Goal: Task Accomplishment & Management: Use online tool/utility

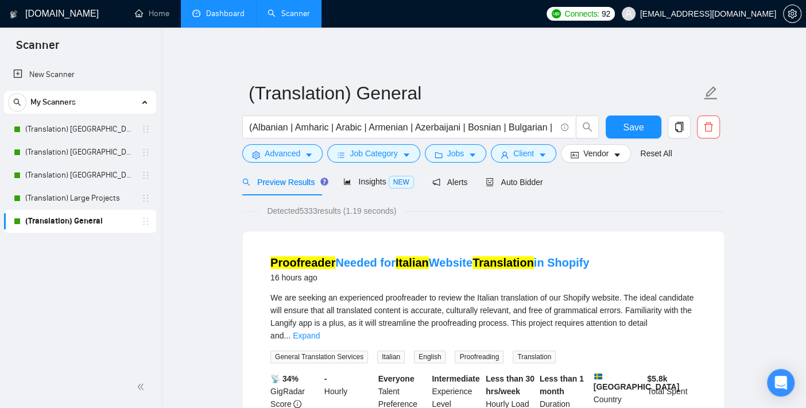
click at [223, 13] on link "Dashboard" at bounding box center [218, 14] width 52 height 10
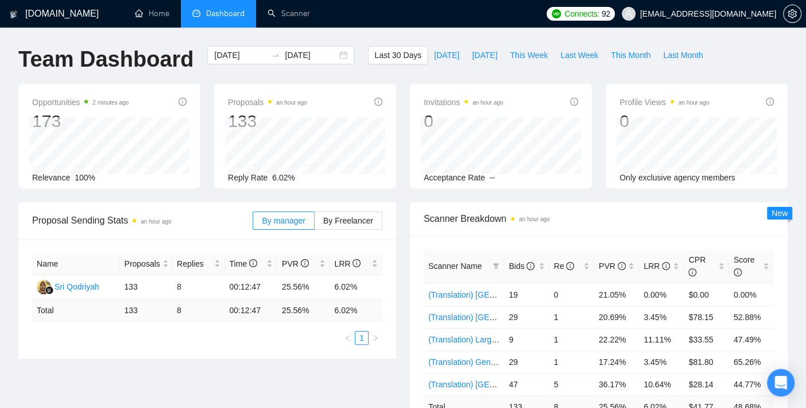
click at [766, 50] on div "Team Dashboard [DATE] [DATE] Last 30 Days [DATE] [DATE] This Week Last Week Thi…" at bounding box center [402, 65] width 783 height 38
click at [301, 12] on link "Scanner" at bounding box center [289, 14] width 43 height 10
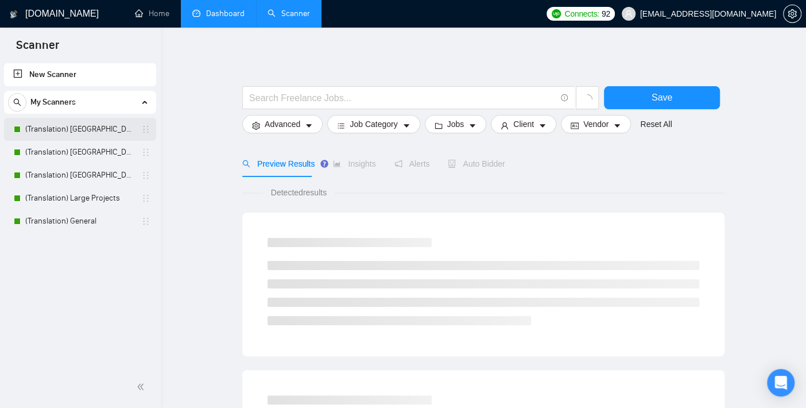
click at [106, 125] on link "(Translation) [GEOGRAPHIC_DATA]" at bounding box center [79, 129] width 109 height 23
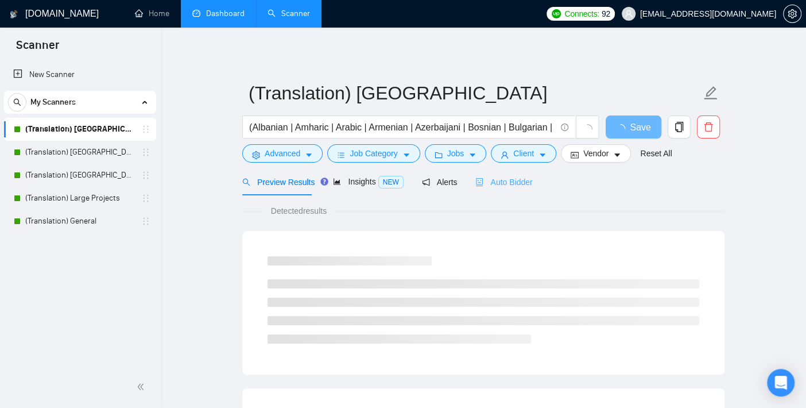
click at [520, 174] on div "Auto Bidder" at bounding box center [504, 181] width 57 height 27
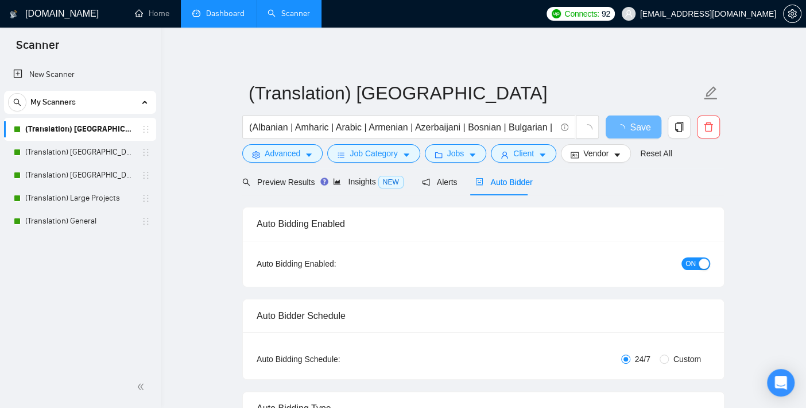
checkbox input "true"
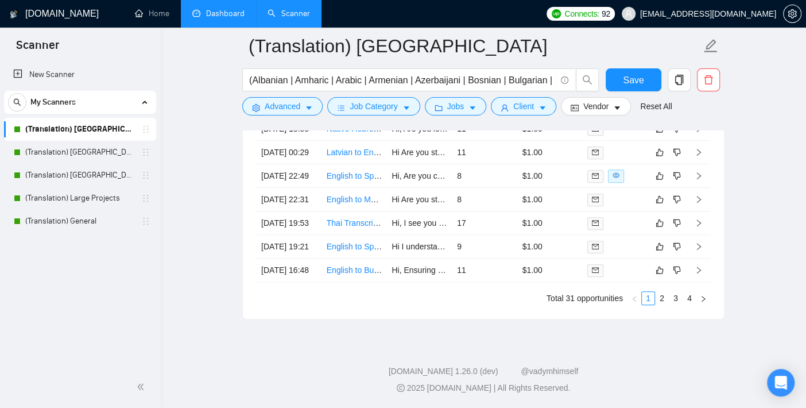
scroll to position [3254, 0]
click at [59, 153] on link "(Translation) [GEOGRAPHIC_DATA]" at bounding box center [79, 152] width 109 height 23
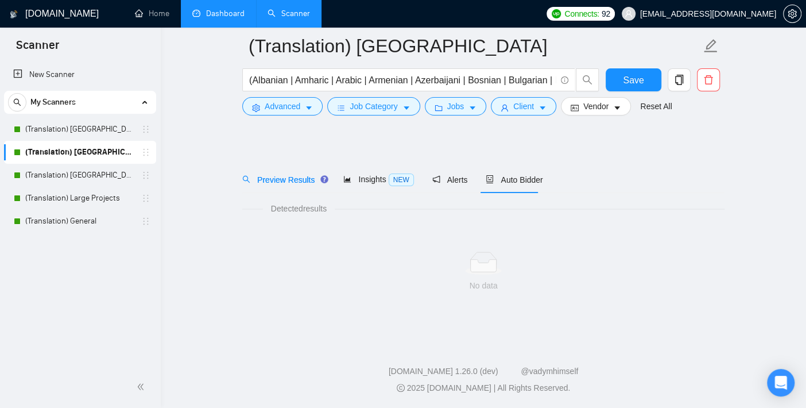
scroll to position [11, 0]
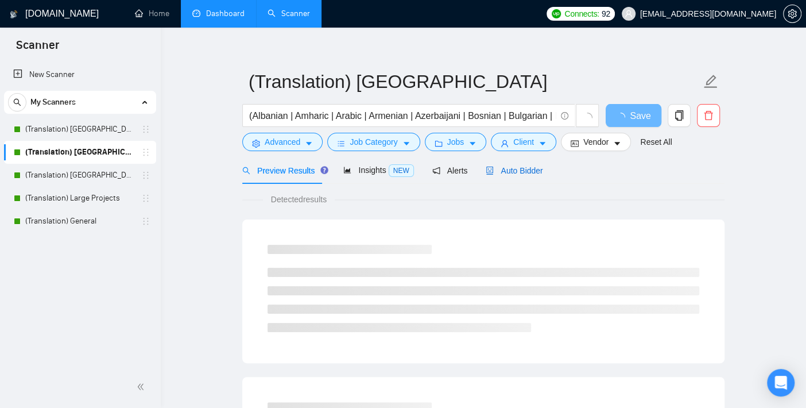
click at [526, 172] on span "Auto Bidder" at bounding box center [514, 170] width 57 height 9
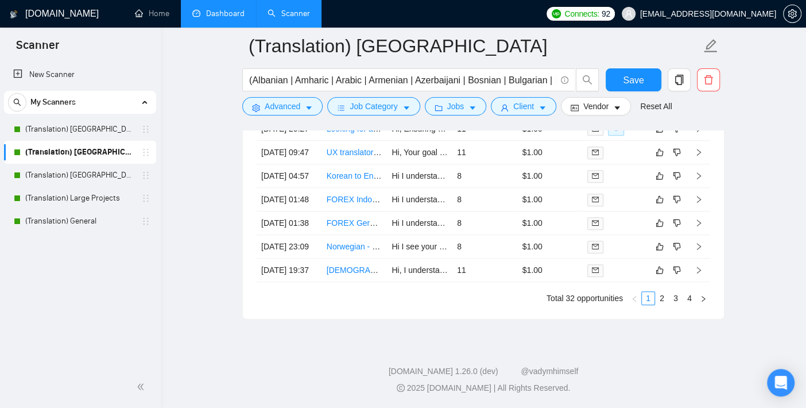
scroll to position [3266, 0]
drag, startPoint x: 55, startPoint y: 169, endPoint x: 62, endPoint y: 167, distance: 7.3
click at [55, 169] on link "(Translation) [GEOGRAPHIC_DATA]" at bounding box center [79, 175] width 109 height 23
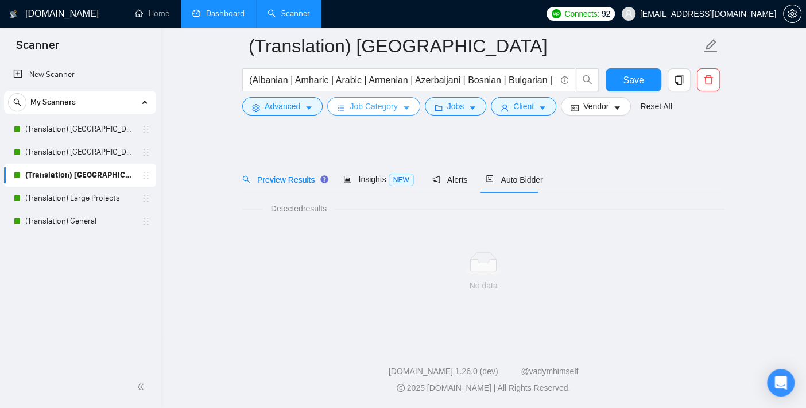
scroll to position [11, 0]
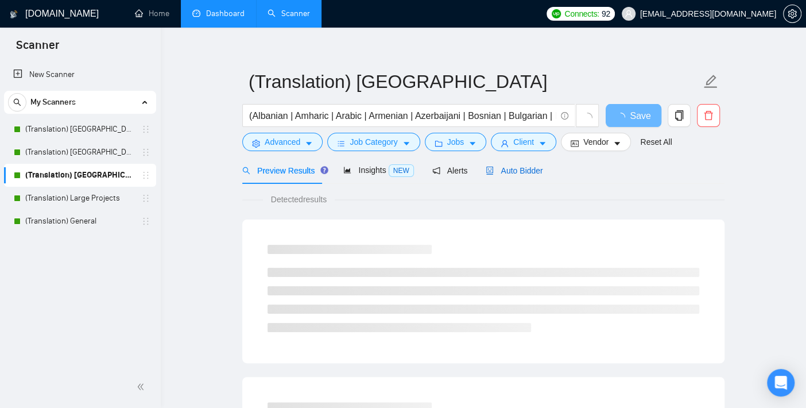
click at [517, 167] on span "Auto Bidder" at bounding box center [514, 170] width 57 height 9
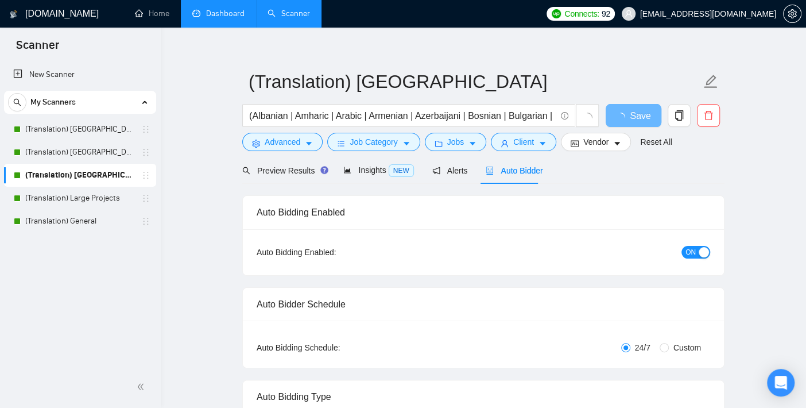
checkbox input "true"
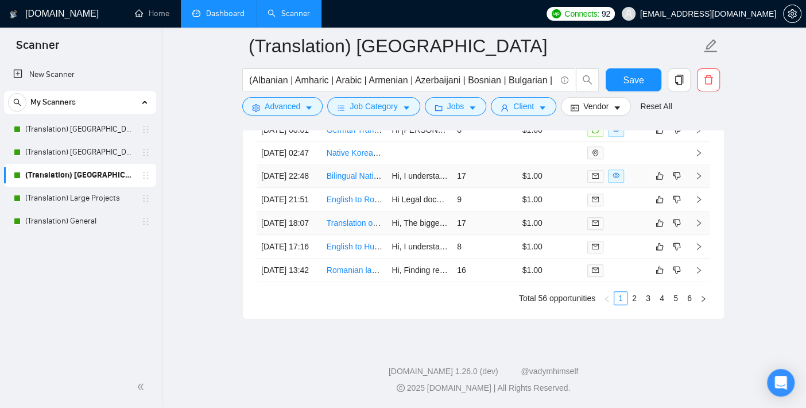
scroll to position [3202, 0]
click at [77, 196] on link "(Translation) Large Projects" at bounding box center [79, 198] width 109 height 23
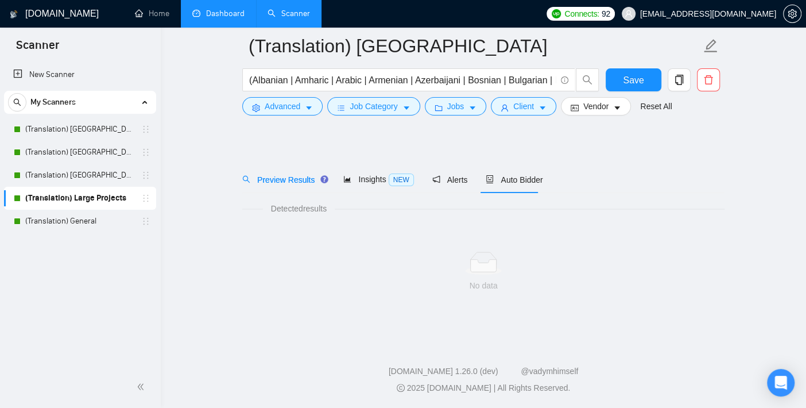
scroll to position [11, 0]
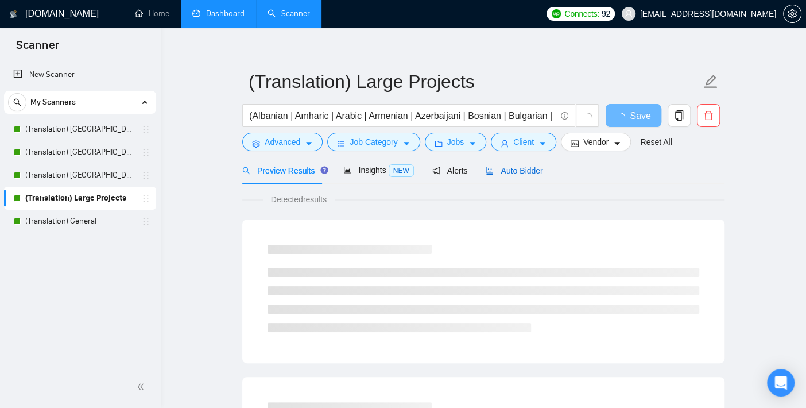
click at [528, 172] on span "Auto Bidder" at bounding box center [514, 170] width 57 height 9
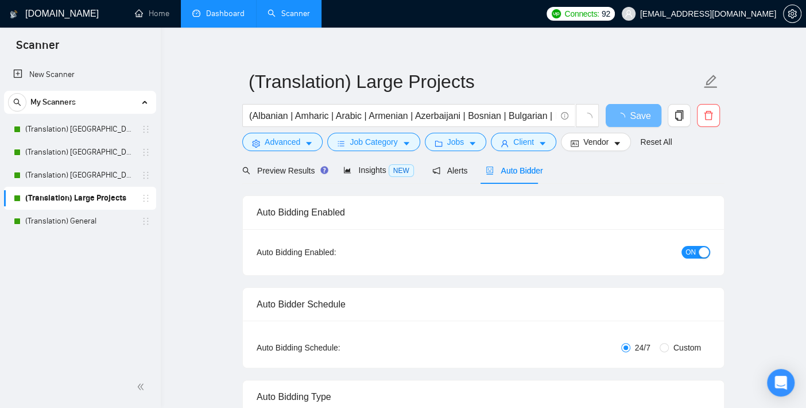
checkbox input "true"
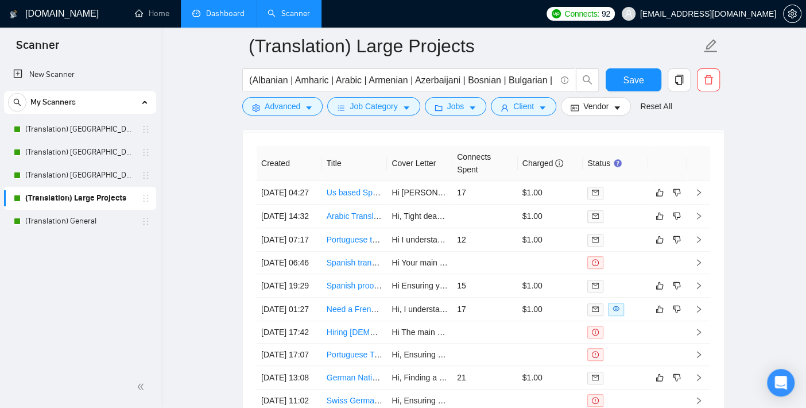
scroll to position [3075, 0]
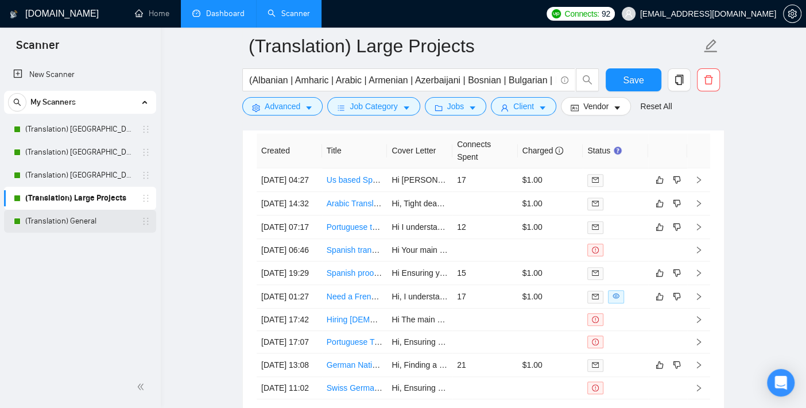
click at [69, 214] on link "(Translation) General" at bounding box center [79, 221] width 109 height 23
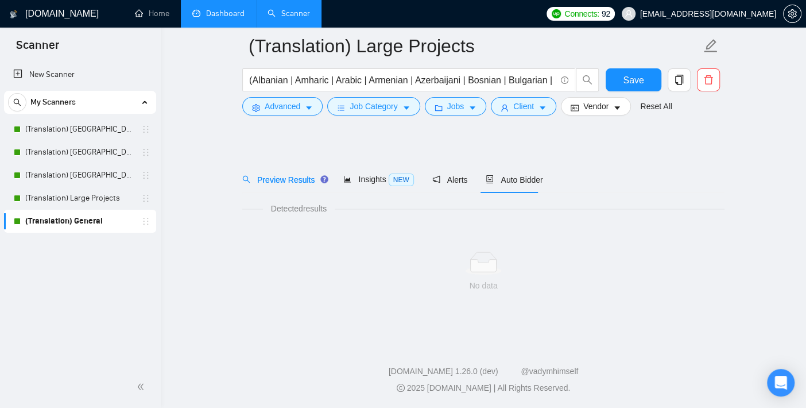
scroll to position [11, 0]
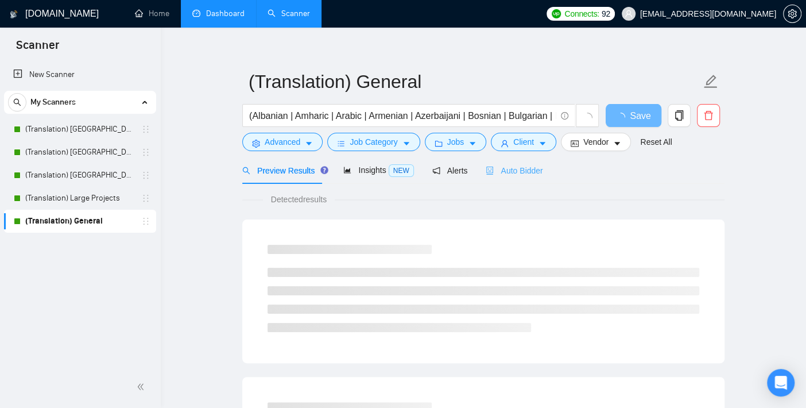
click at [523, 176] on div "Auto Bidder" at bounding box center [514, 170] width 57 height 27
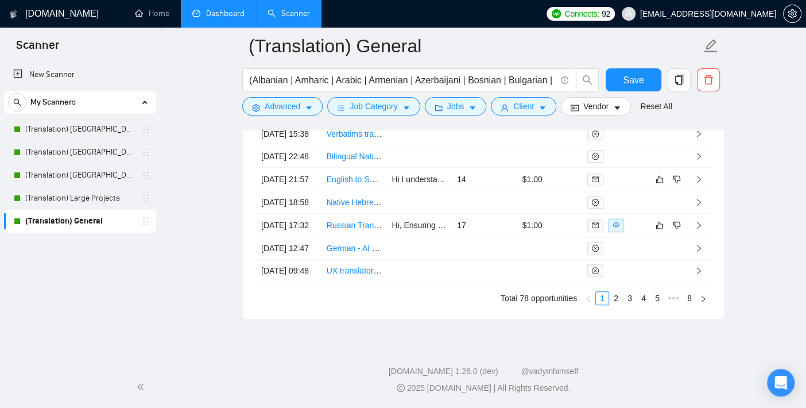
scroll to position [3303, 0]
click at [90, 125] on link "(Translation) [GEOGRAPHIC_DATA]" at bounding box center [79, 129] width 109 height 23
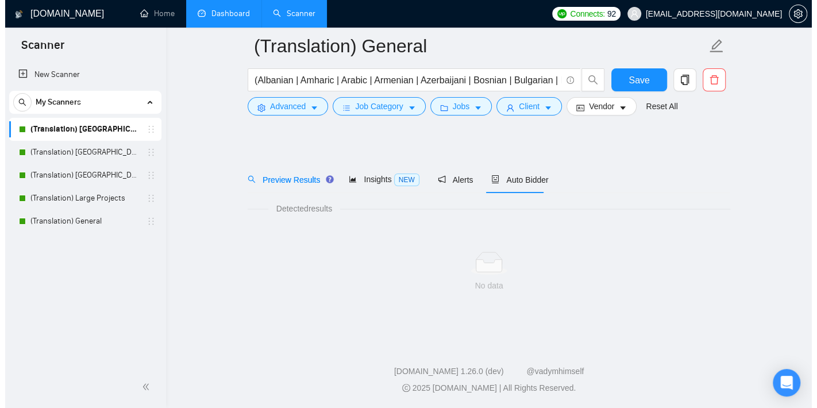
scroll to position [11, 0]
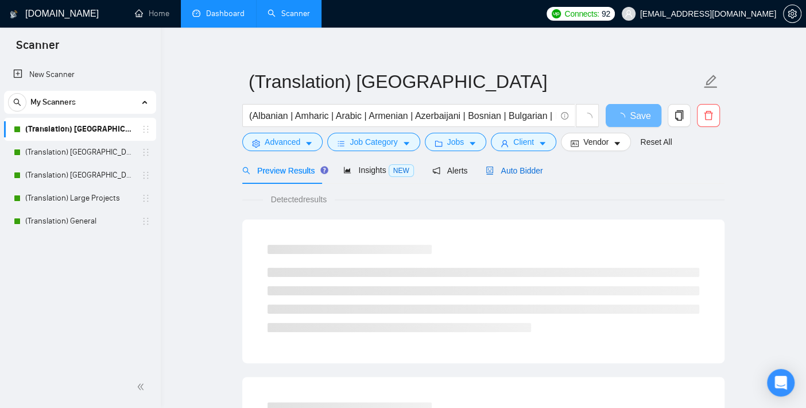
click at [532, 169] on span "Auto Bidder" at bounding box center [514, 170] width 57 height 9
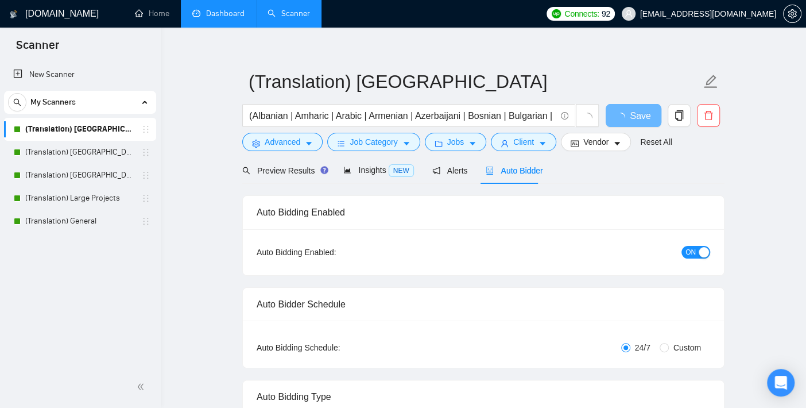
checkbox input "true"
click at [541, 137] on button "Client" at bounding box center [523, 142] width 65 height 18
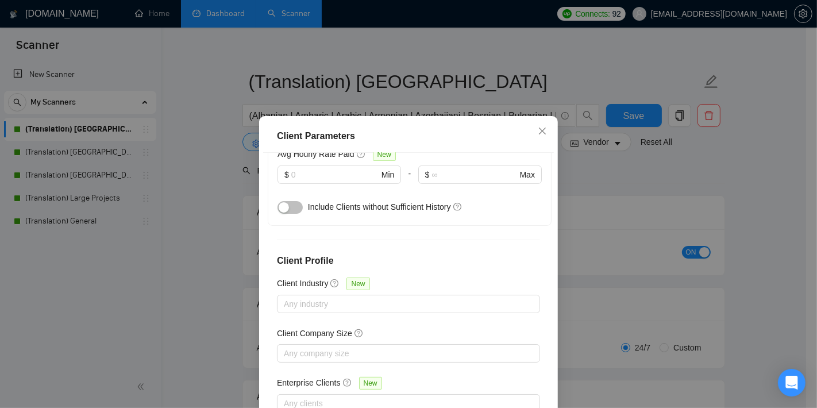
scroll to position [64, 0]
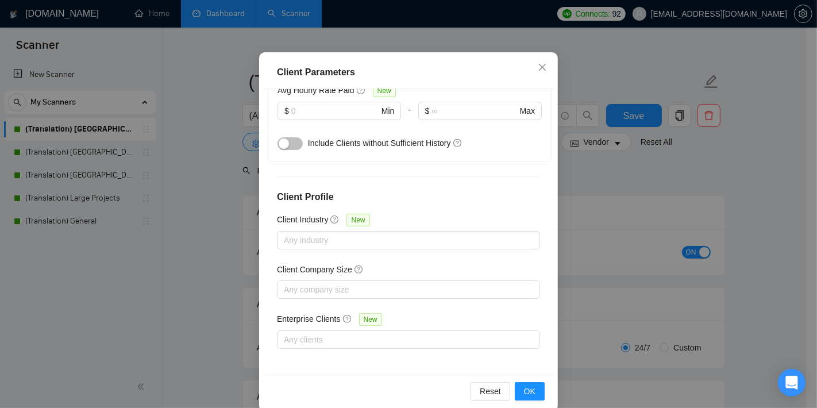
click at [195, 252] on div "Client Parameters Client Location Include Client Countries [GEOGRAPHIC_DATA] Ex…" at bounding box center [408, 204] width 817 height 408
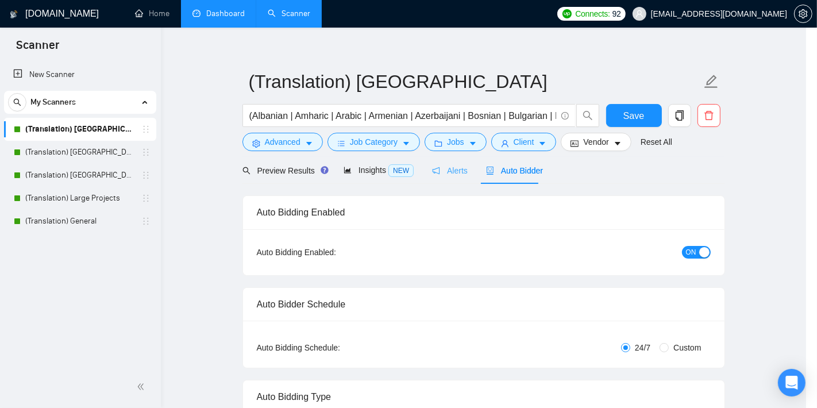
scroll to position [33, 0]
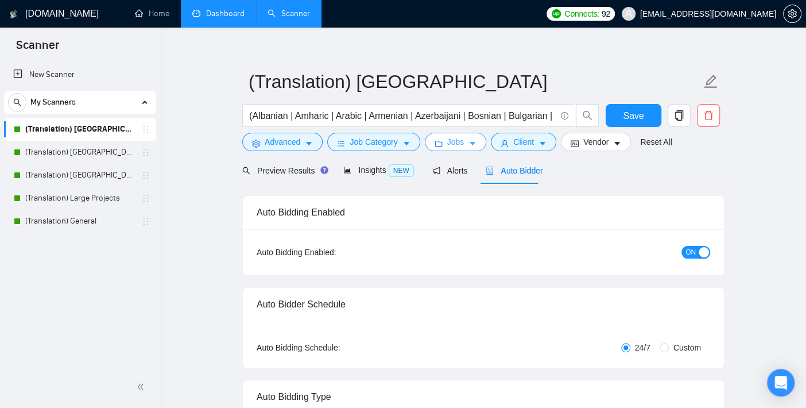
click at [447, 138] on span "Jobs" at bounding box center [455, 142] width 17 height 13
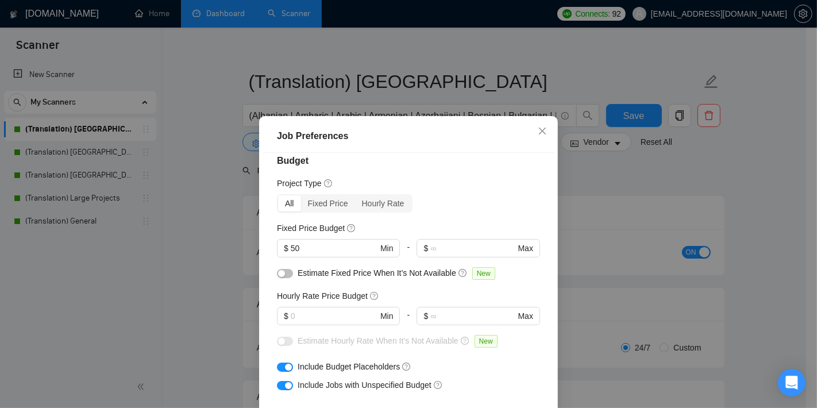
scroll to position [0, 0]
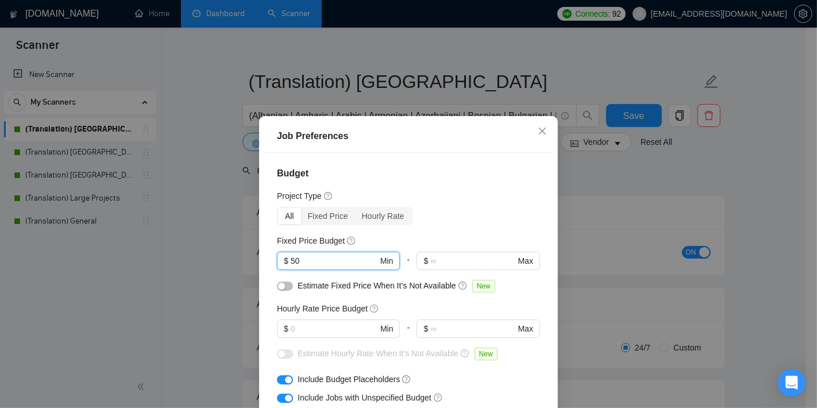
drag, startPoint x: 321, startPoint y: 256, endPoint x: 199, endPoint y: 258, distance: 121.8
click at [199, 258] on div "Job Preferences Budget Project Type All Fixed Price Hourly Rate Fixed Price Bud…" at bounding box center [408, 204] width 817 height 408
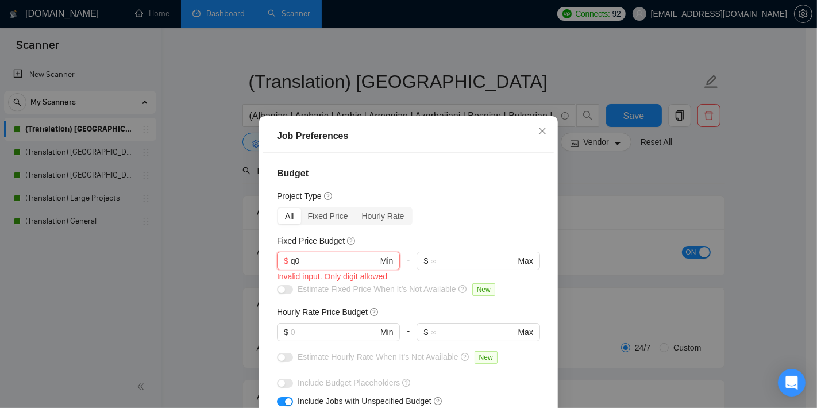
type input "q"
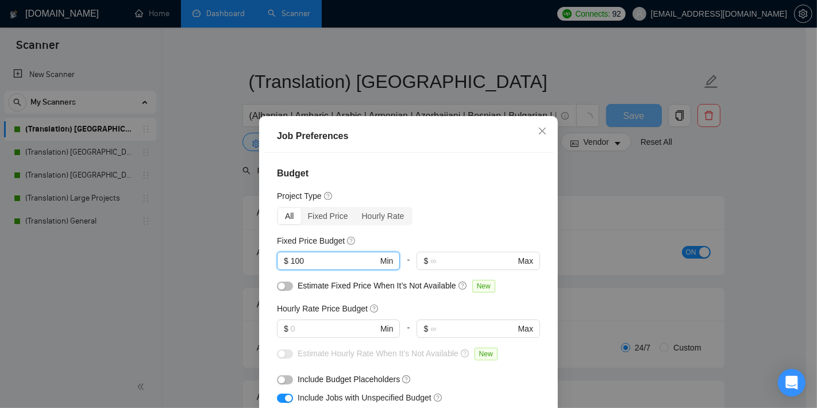
type input "100"
click at [443, 226] on div "Budget Project Type All Fixed Price Hourly Rate Fixed Price Budget $ 100 Min - …" at bounding box center [408, 295] width 291 height 285
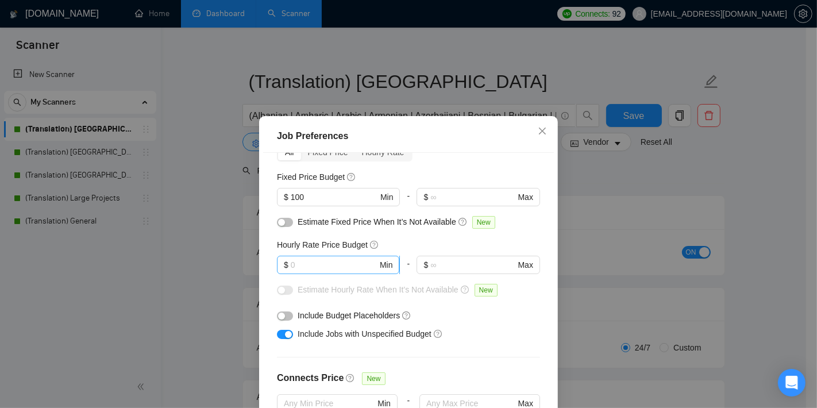
click at [316, 265] on input "text" at bounding box center [334, 264] width 87 height 13
type input "10"
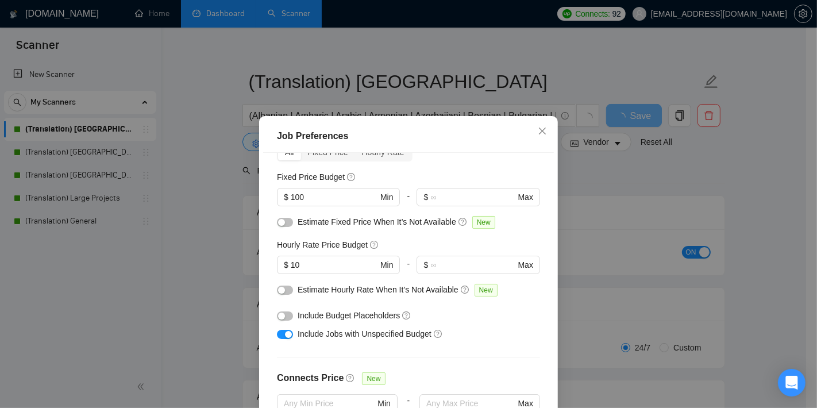
click at [538, 278] on div "Budget Project Type All Fixed Price Hourly Rate Fixed Price Budget $ 100 Min - …" at bounding box center [408, 295] width 291 height 285
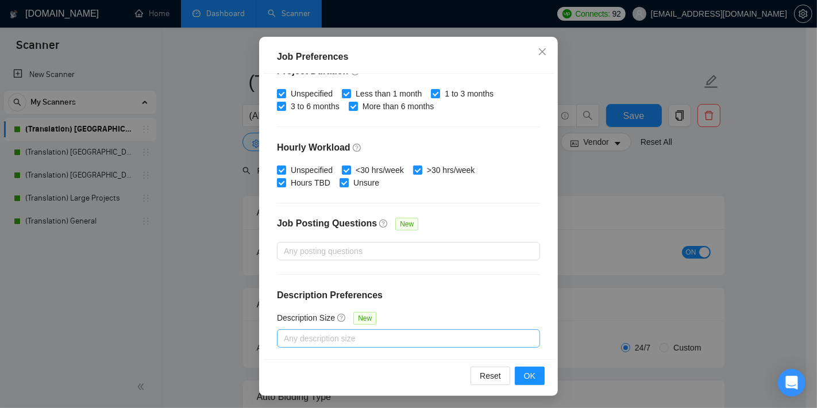
scroll to position [80, 0]
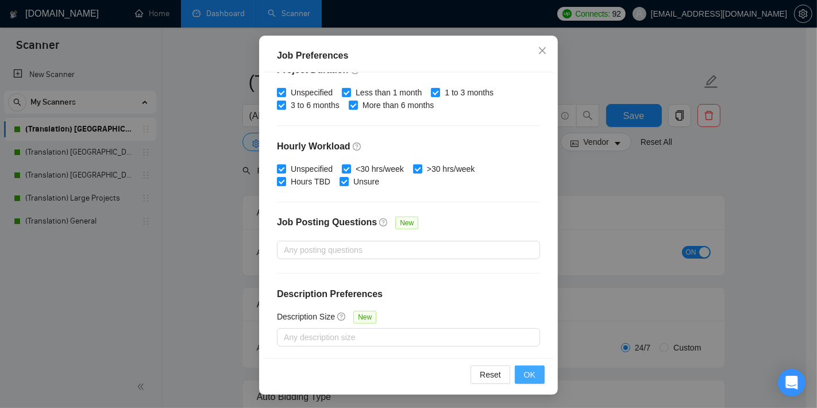
click at [531, 373] on button "OK" at bounding box center [530, 374] width 30 height 18
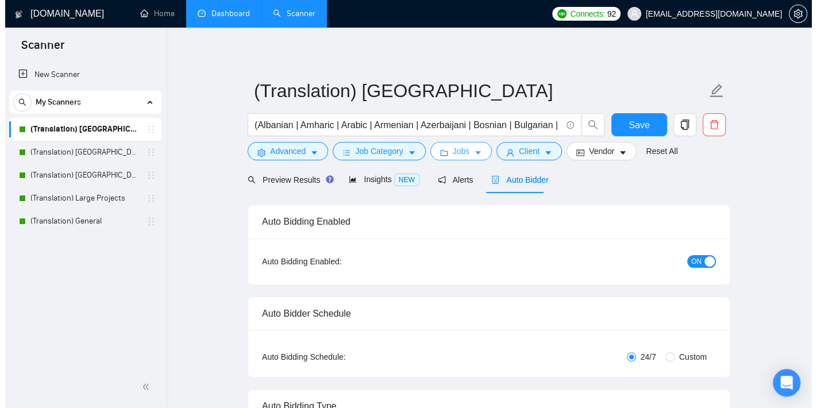
scroll to position [0, 0]
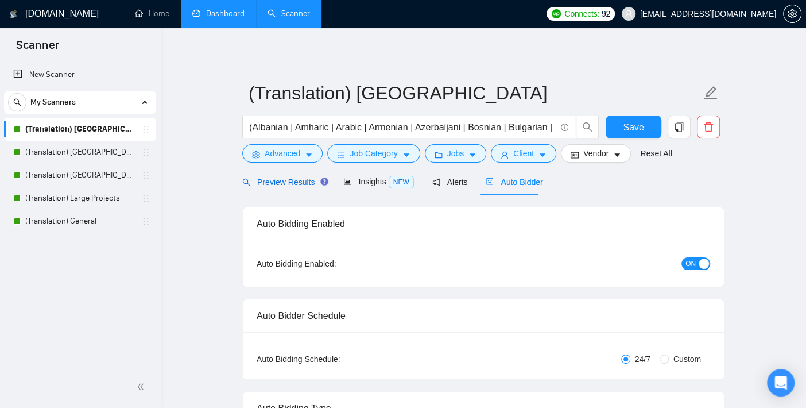
click at [255, 177] on span "Preview Results" at bounding box center [283, 181] width 83 height 9
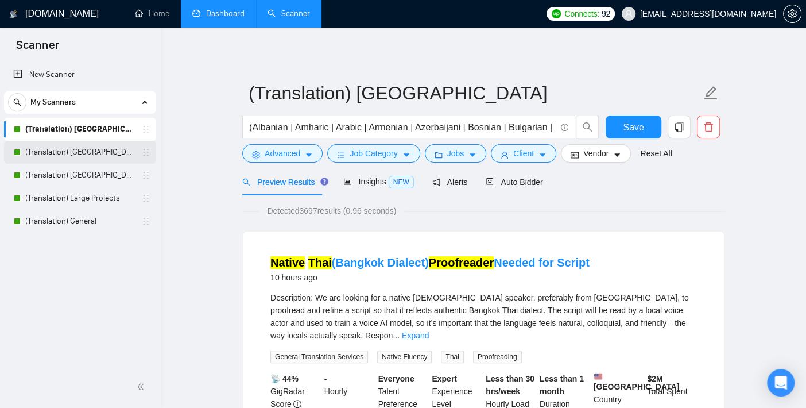
click at [65, 153] on link "(Translation) [GEOGRAPHIC_DATA]" at bounding box center [79, 152] width 109 height 23
click at [650, 122] on button "Save" at bounding box center [634, 126] width 56 height 23
click at [462, 147] on button "Jobs" at bounding box center [456, 153] width 62 height 18
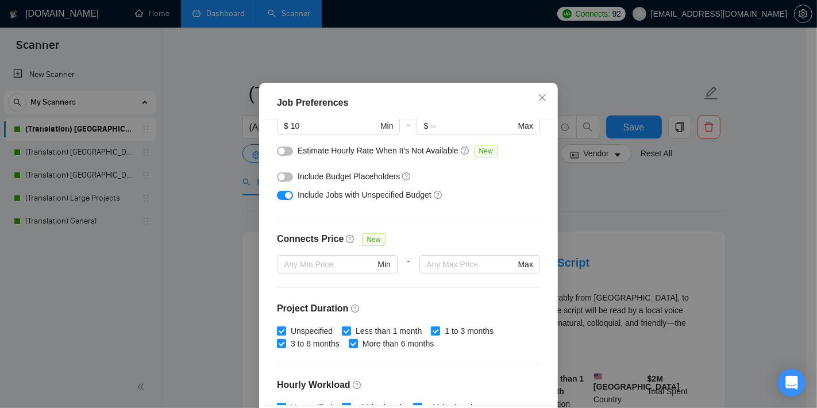
scroll to position [42, 0]
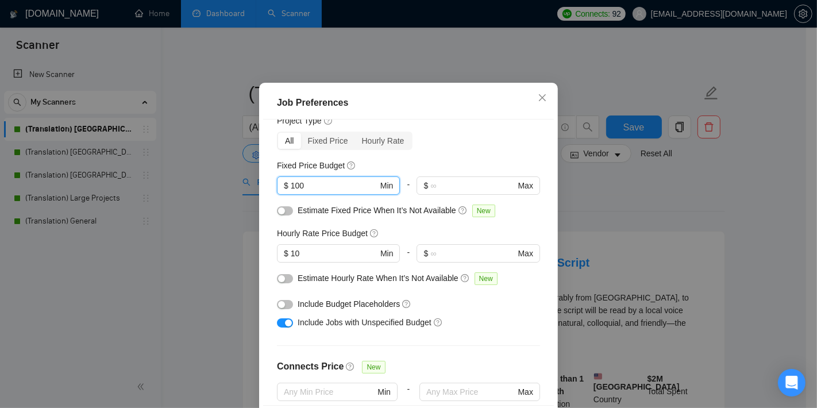
drag, startPoint x: 311, startPoint y: 223, endPoint x: 226, endPoint y: 218, distance: 85.2
click at [226, 218] on div "Job Preferences Budget Project Type All Fixed Price Hourly Rate Fixed Price Bud…" at bounding box center [408, 204] width 817 height 408
type input "50"
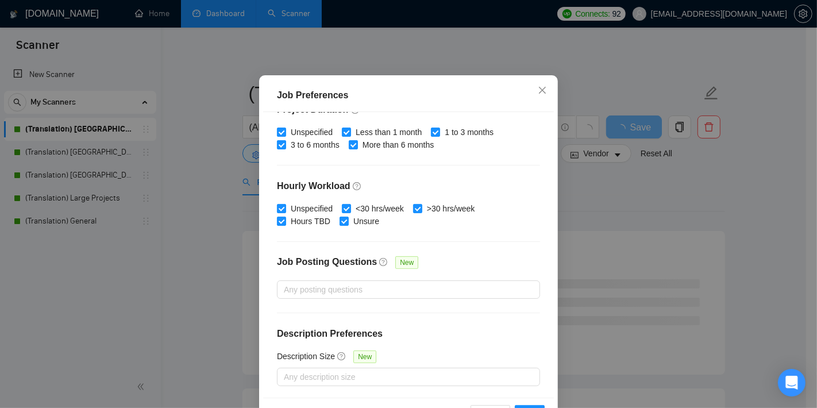
scroll to position [80, 0]
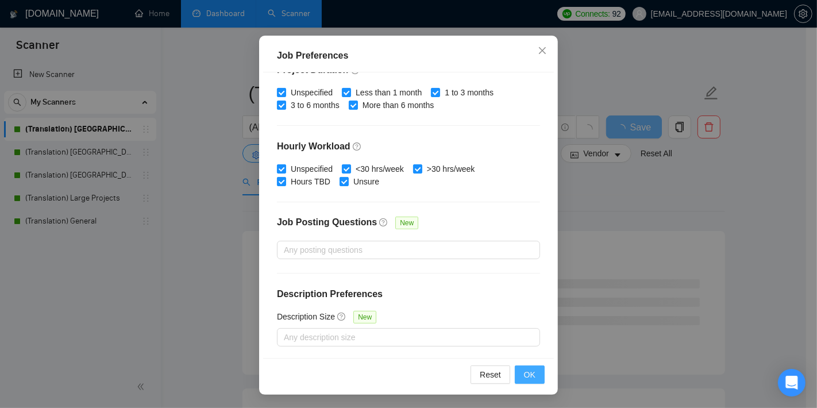
click at [531, 372] on button "OK" at bounding box center [530, 374] width 30 height 18
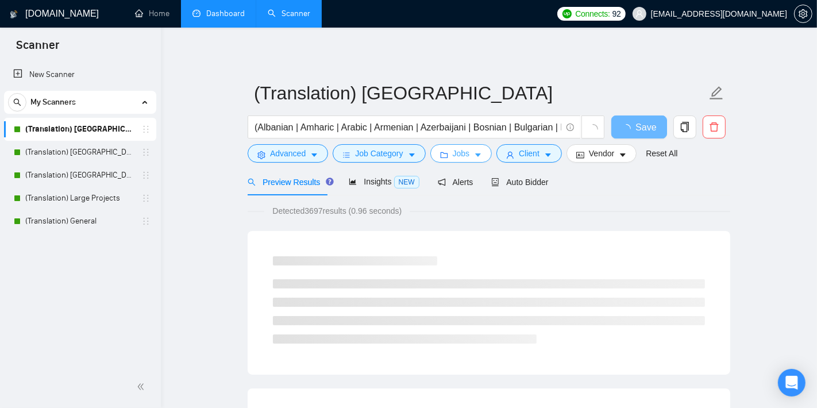
scroll to position [0, 0]
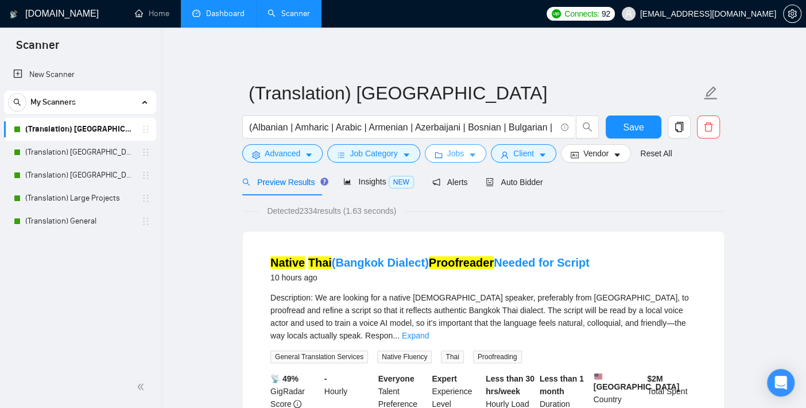
click at [463, 156] on button "Jobs" at bounding box center [456, 153] width 62 height 18
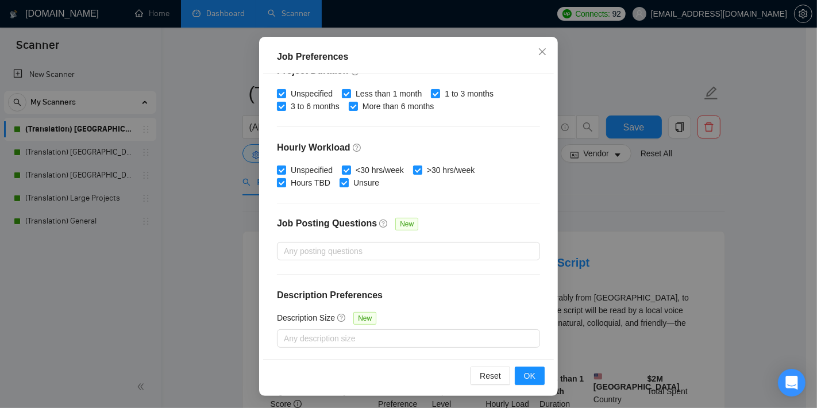
scroll to position [80, 0]
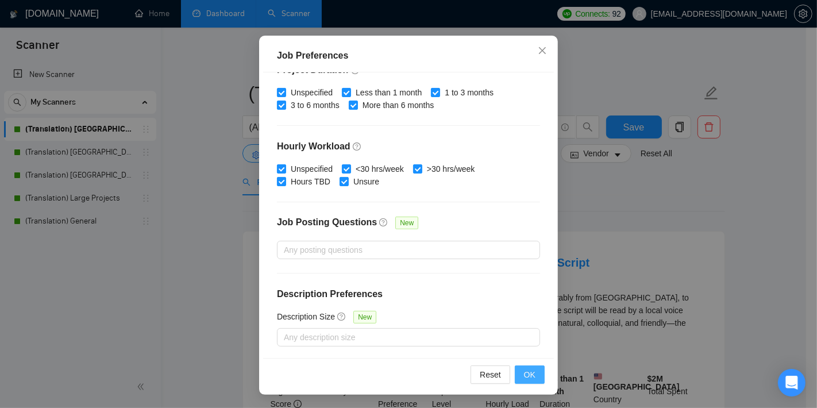
click at [525, 377] on span "OK" at bounding box center [529, 374] width 11 height 13
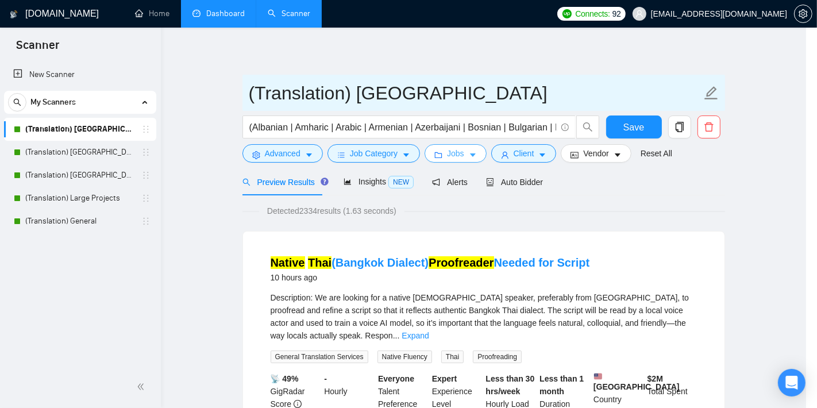
scroll to position [0, 0]
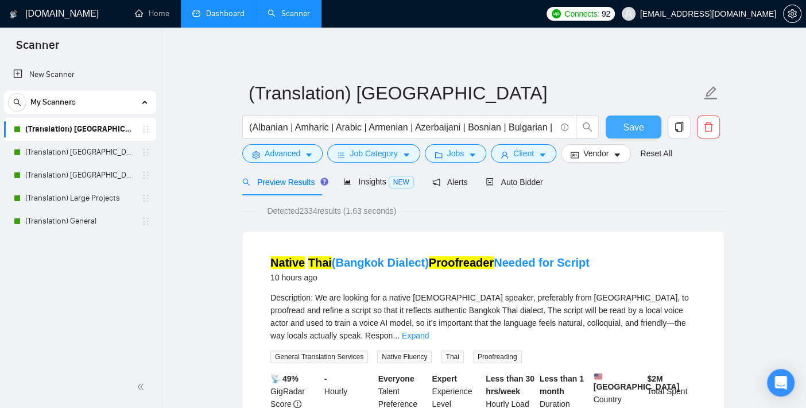
click at [633, 126] on span "Save" at bounding box center [633, 127] width 21 height 14
click at [68, 156] on link "(Translation) [GEOGRAPHIC_DATA]" at bounding box center [79, 152] width 109 height 23
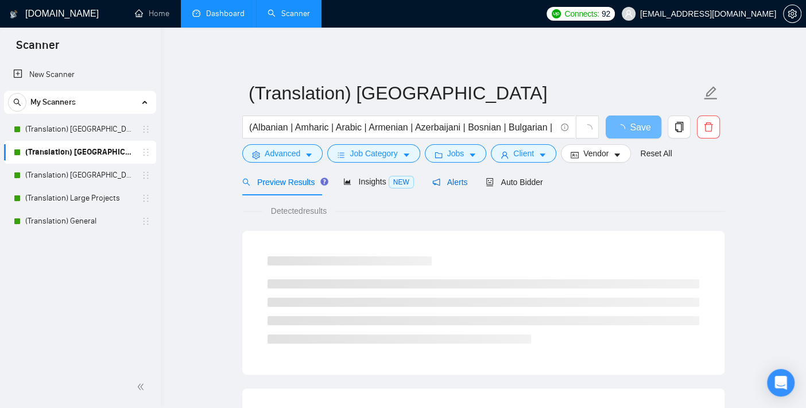
click at [455, 184] on span "Alerts" at bounding box center [450, 181] width 36 height 9
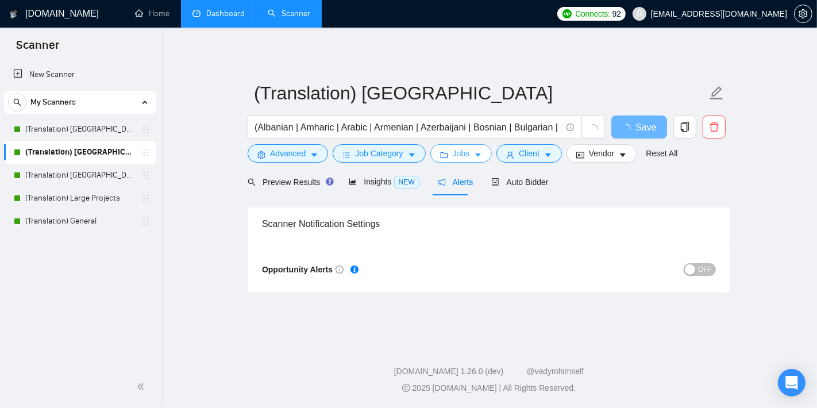
click at [453, 152] on span "Jobs" at bounding box center [461, 153] width 17 height 13
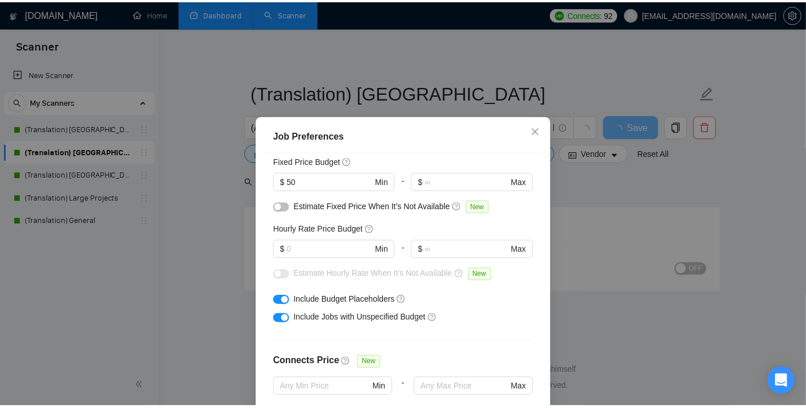
scroll to position [42, 0]
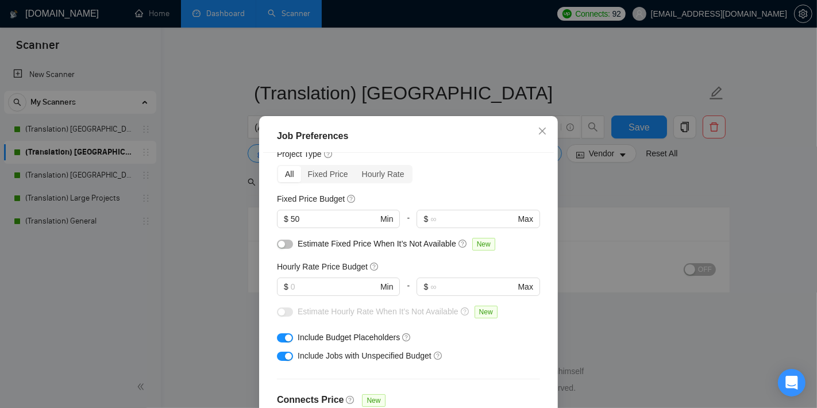
click at [684, 195] on div "Job Preferences Budget Project Type All Fixed Price Hourly Rate Fixed Price Bud…" at bounding box center [408, 204] width 817 height 408
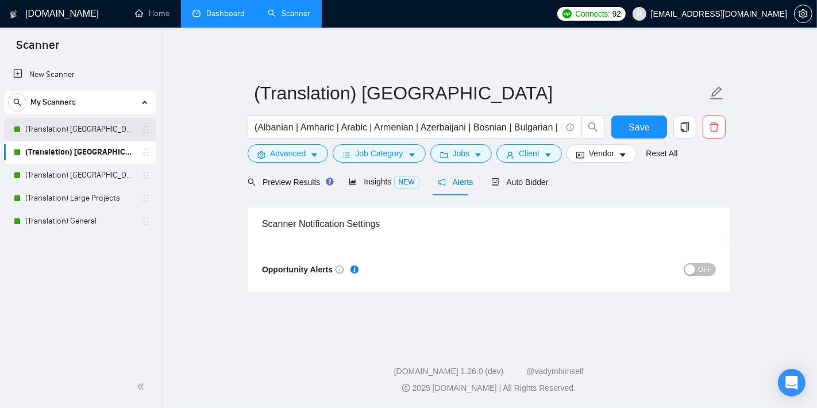
click at [79, 128] on link "(Translation) [GEOGRAPHIC_DATA]" at bounding box center [79, 129] width 109 height 23
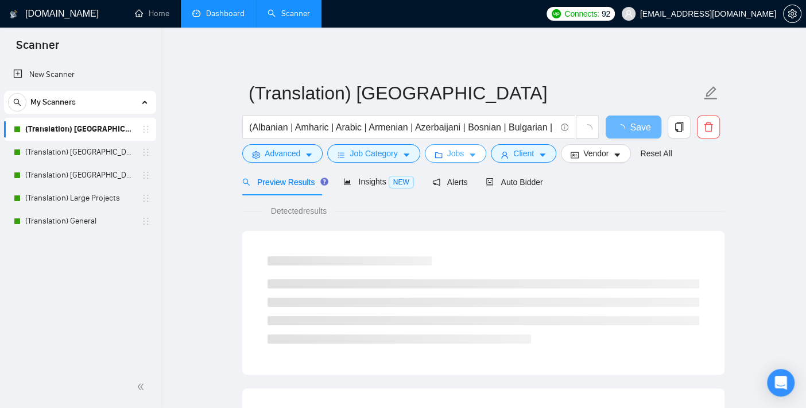
click at [454, 150] on span "Jobs" at bounding box center [455, 153] width 17 height 13
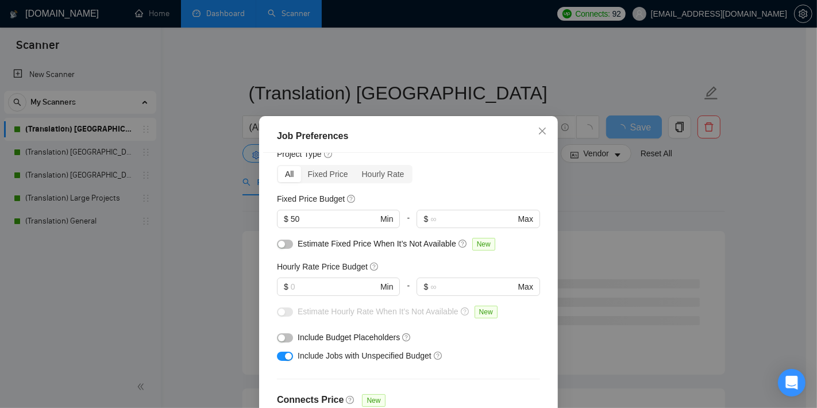
click at [282, 336] on button "button" at bounding box center [285, 337] width 16 height 9
click at [650, 210] on div "Job Preferences Budget Project Type All Fixed Price Hourly Rate Fixed Price Bud…" at bounding box center [408, 204] width 817 height 408
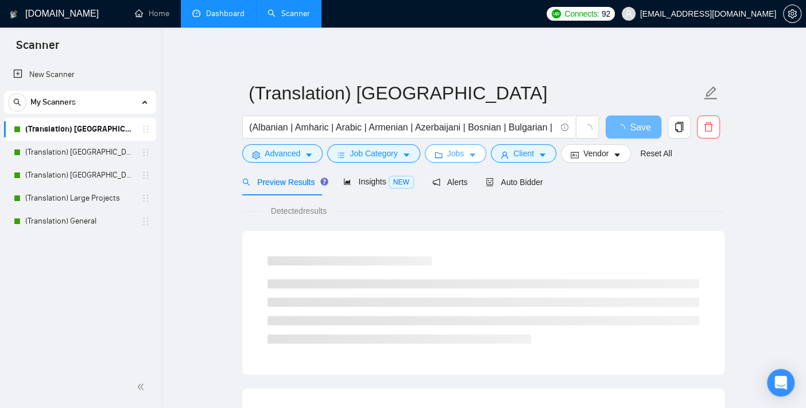
click at [447, 151] on span "Jobs" at bounding box center [455, 153] width 17 height 13
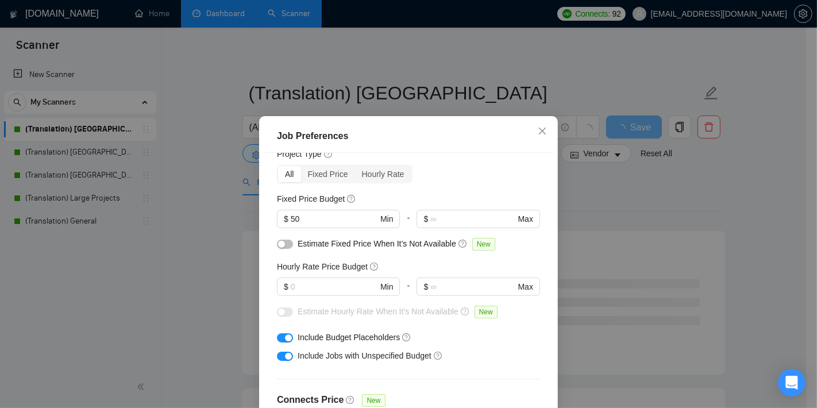
click at [602, 204] on div "Job Preferences Budget Project Type All Fixed Price Hourly Rate Fixed Price Bud…" at bounding box center [408, 204] width 817 height 408
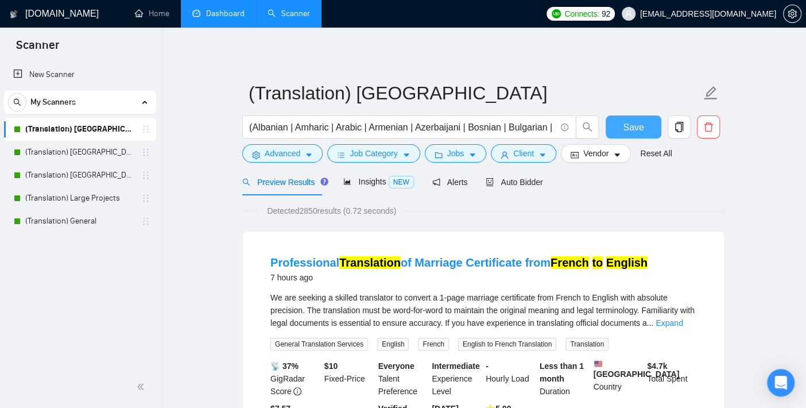
click at [632, 121] on span "Save" at bounding box center [633, 127] width 21 height 14
click at [389, 280] on div "7 hours ago" at bounding box center [459, 278] width 377 height 14
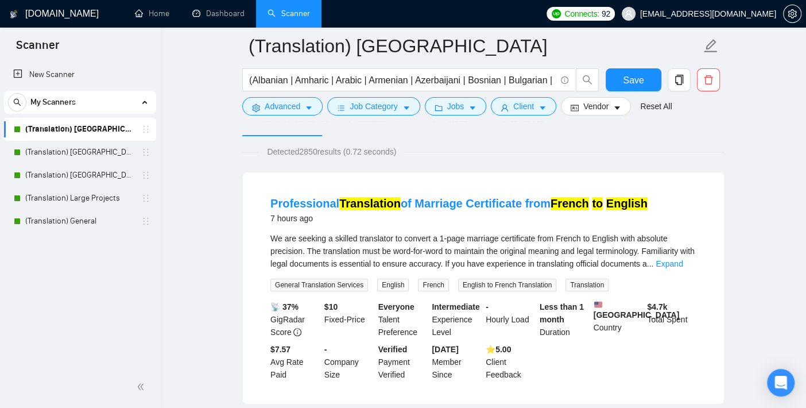
scroll to position [64, 0]
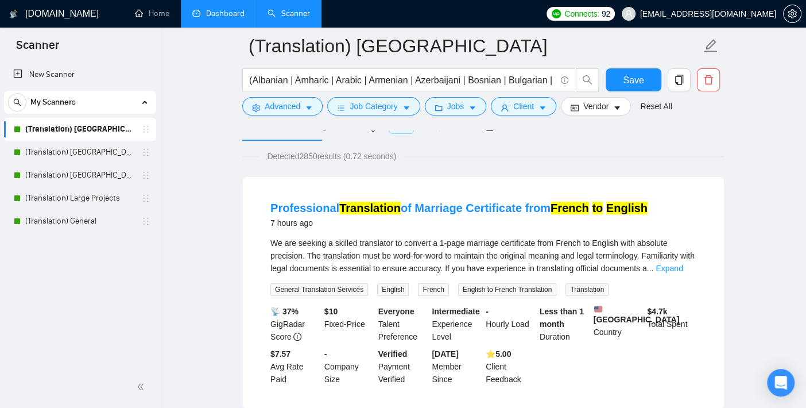
click at [208, 9] on link "Dashboard" at bounding box center [218, 14] width 52 height 10
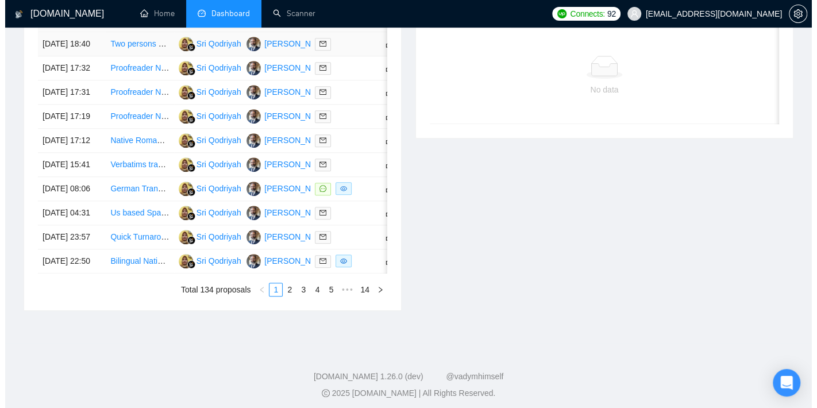
scroll to position [510, 0]
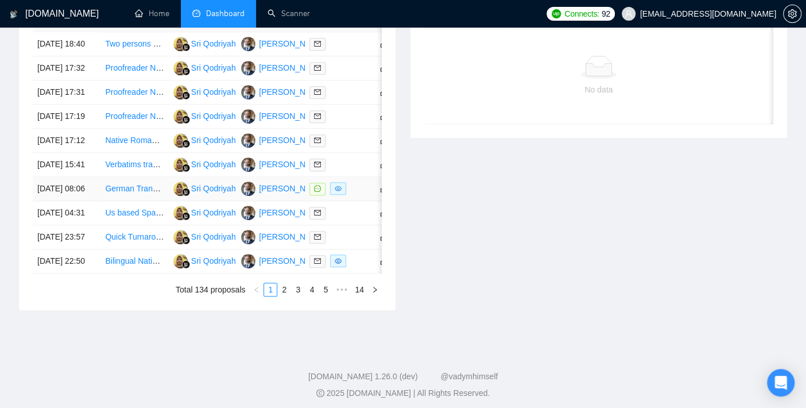
click at [49, 201] on td "[DATE] 08:06" at bounding box center [67, 189] width 68 height 24
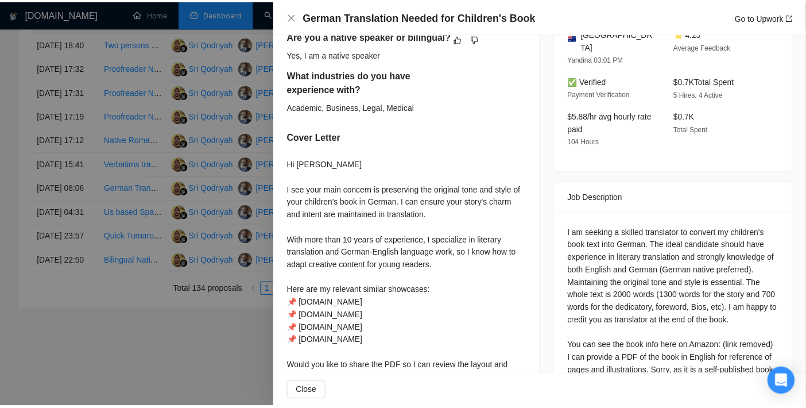
scroll to position [456, 0]
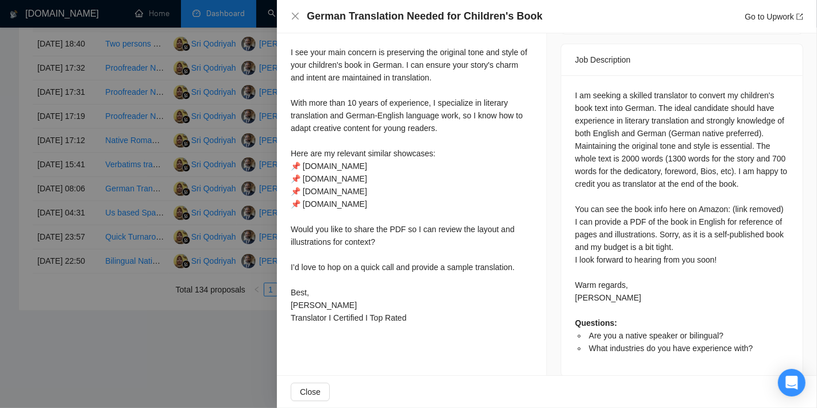
click at [9, 173] on div at bounding box center [408, 204] width 817 height 408
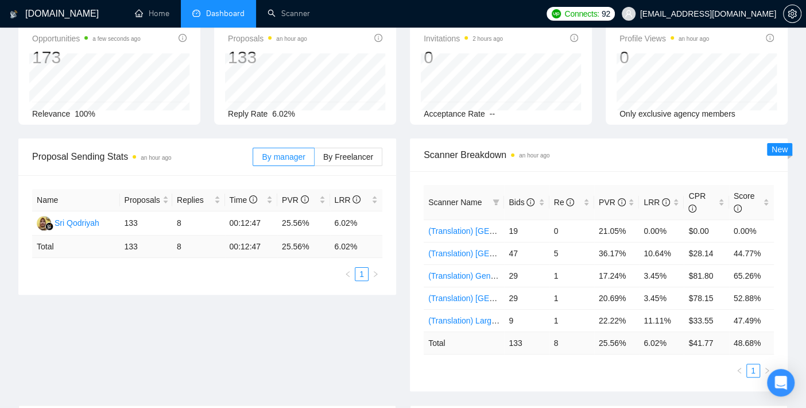
scroll to position [0, 0]
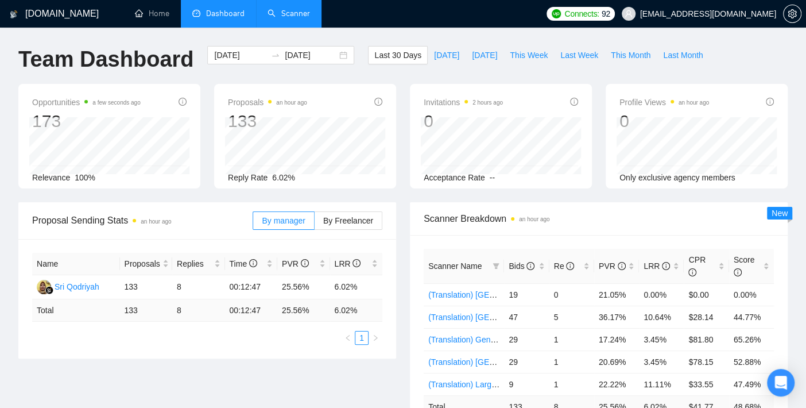
click at [281, 10] on link "Scanner" at bounding box center [289, 14] width 43 height 10
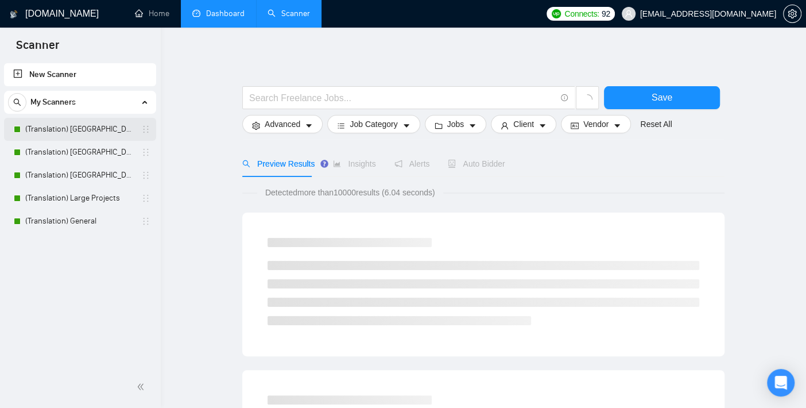
click at [88, 129] on link "(Translation) [GEOGRAPHIC_DATA]" at bounding box center [79, 129] width 109 height 23
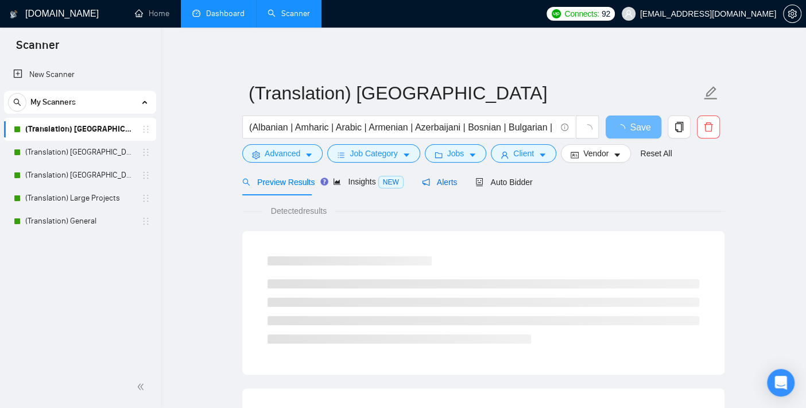
click at [439, 181] on span "Alerts" at bounding box center [440, 181] width 36 height 9
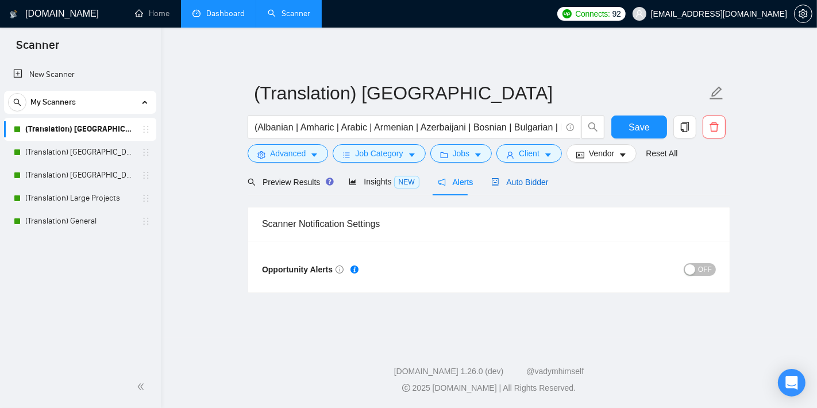
click at [535, 183] on span "Auto Bidder" at bounding box center [519, 181] width 57 height 9
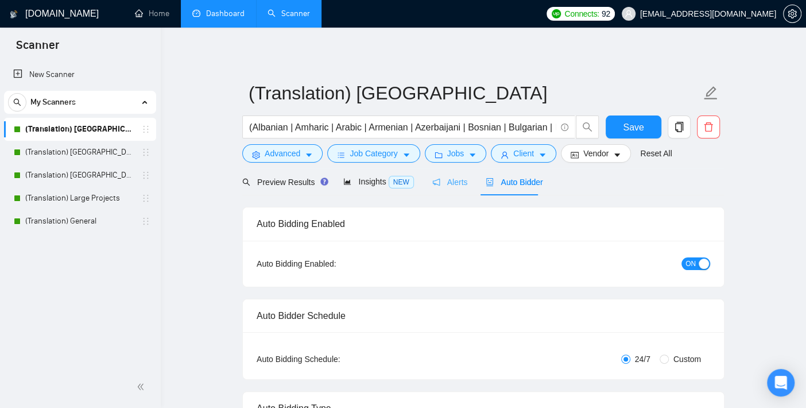
checkbox input "true"
click at [446, 184] on span "Alerts" at bounding box center [450, 181] width 36 height 9
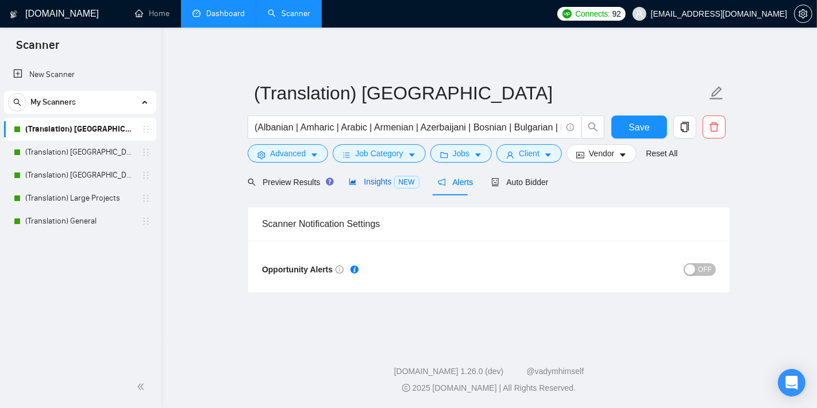
click at [388, 178] on span "Insights NEW" at bounding box center [384, 181] width 70 height 9
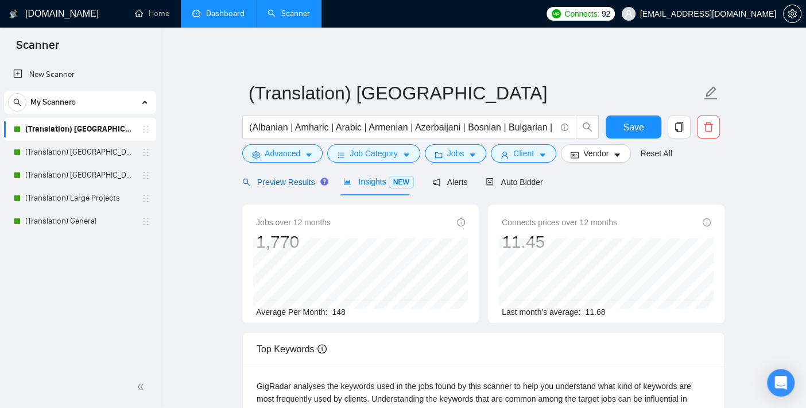
click at [280, 179] on span "Preview Results" at bounding box center [283, 181] width 83 height 9
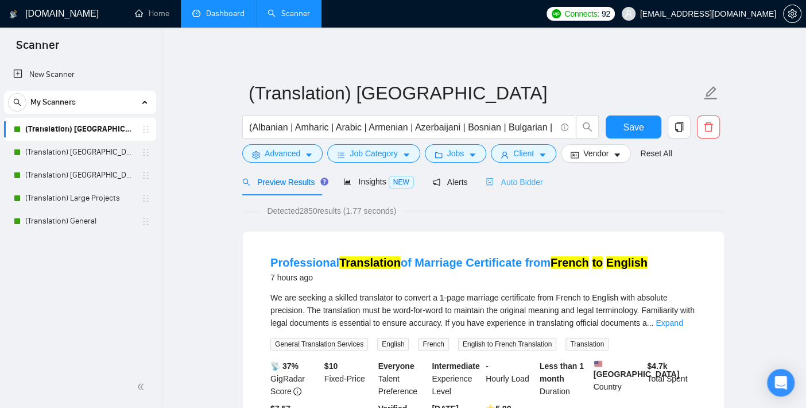
click at [530, 188] on div "Auto Bidder" at bounding box center [514, 181] width 57 height 27
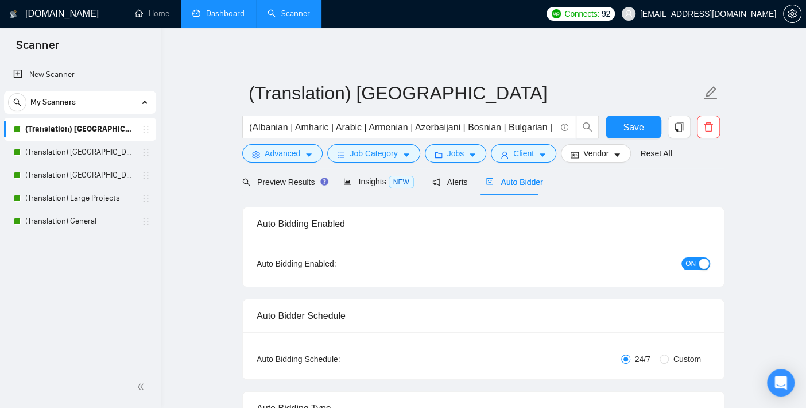
checkbox input "true"
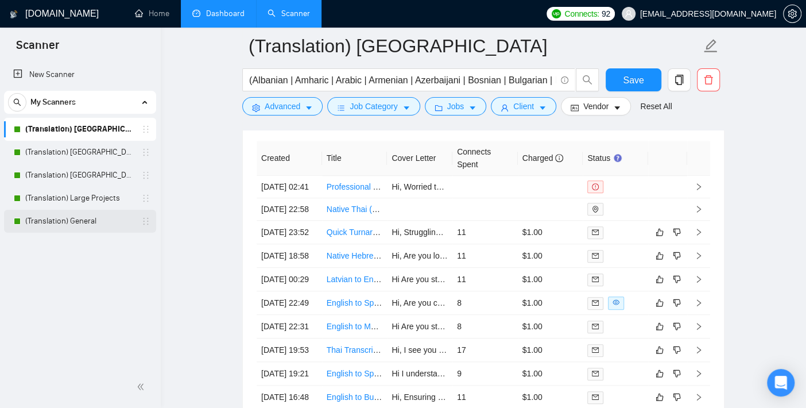
scroll to position [3047, 0]
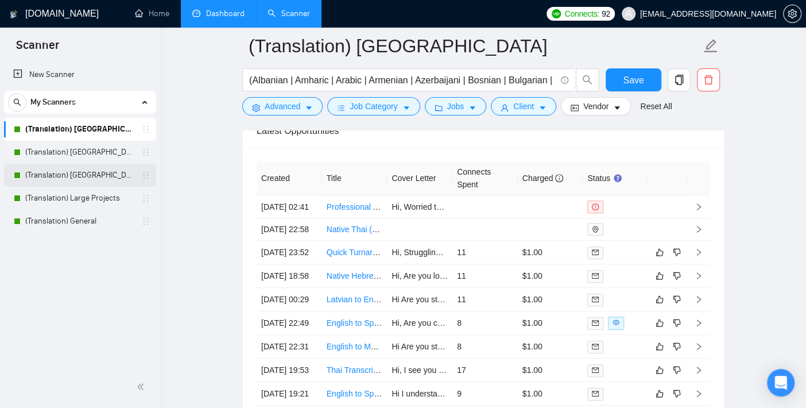
click at [95, 171] on link "(Translation) [GEOGRAPHIC_DATA]" at bounding box center [79, 175] width 109 height 23
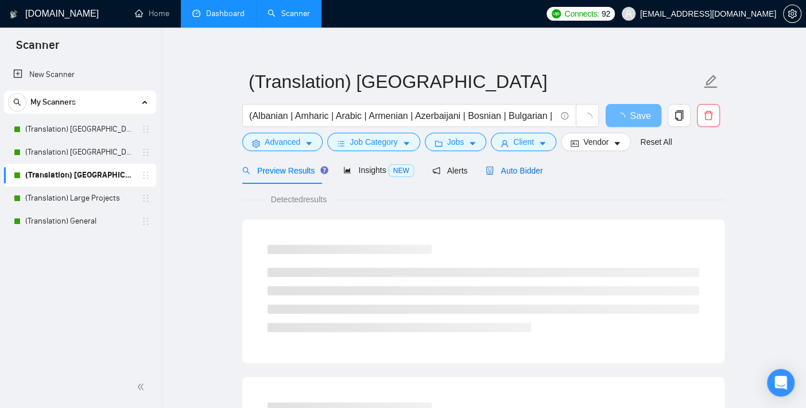
click at [498, 171] on span "Auto Bidder" at bounding box center [514, 170] width 57 height 9
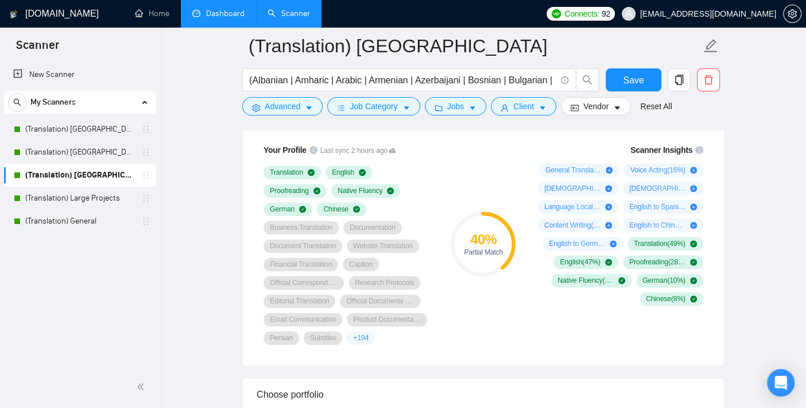
scroll to position [777, 0]
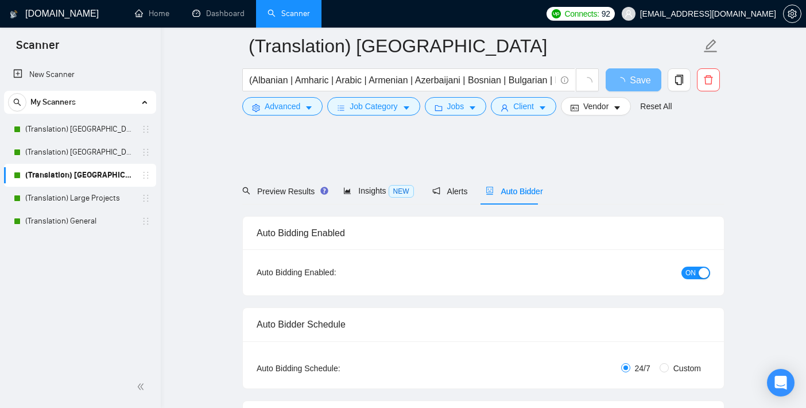
scroll to position [777, 0]
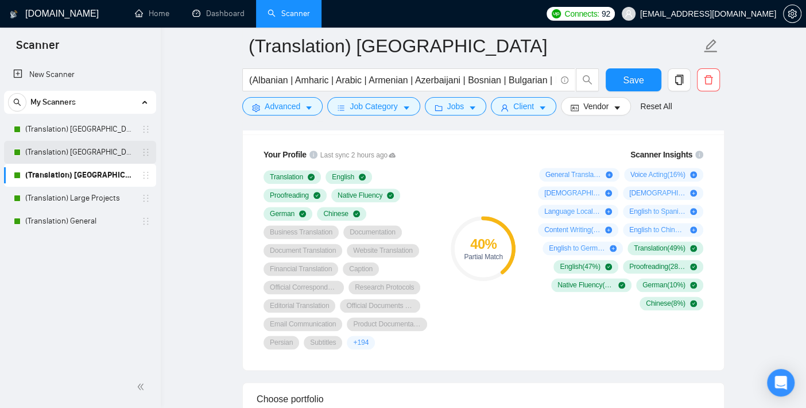
click at [106, 147] on link "(Translation) [GEOGRAPHIC_DATA]" at bounding box center [79, 152] width 109 height 23
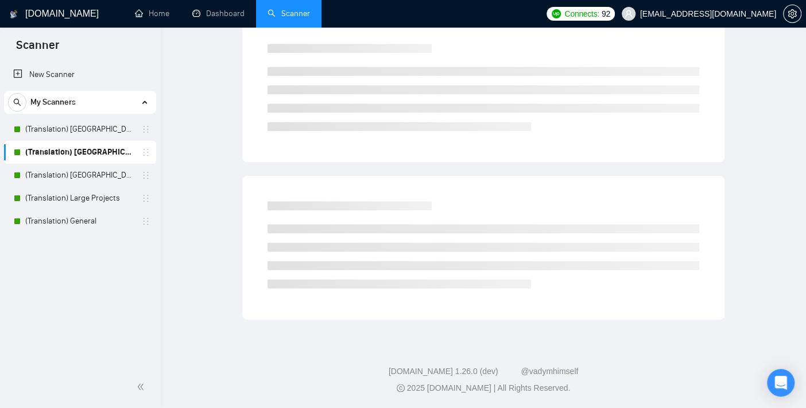
scroll to position [11, 0]
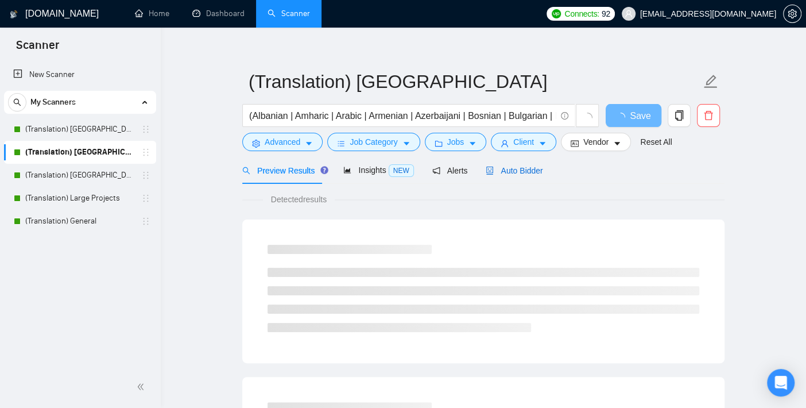
click at [527, 166] on span "Auto Bidder" at bounding box center [514, 170] width 57 height 9
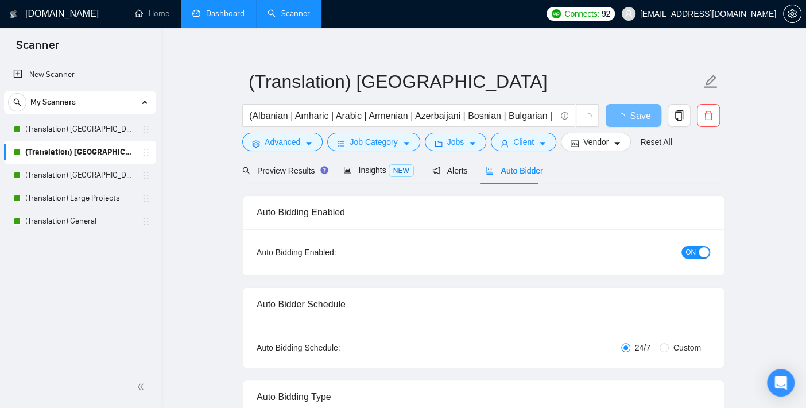
checkbox input "true"
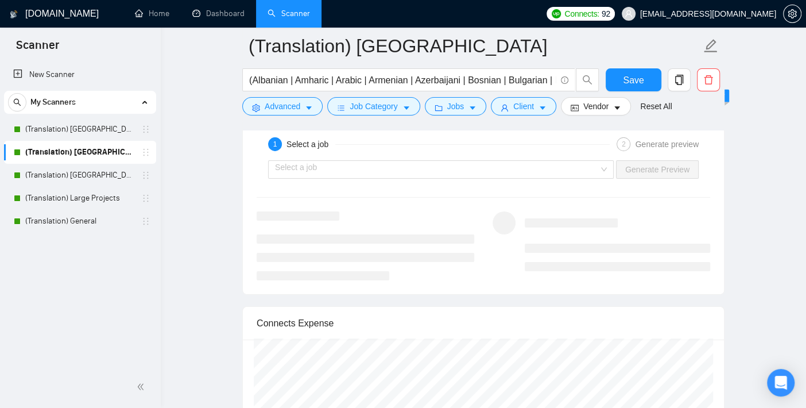
scroll to position [2373, 0]
